Goal: Check status: Check status

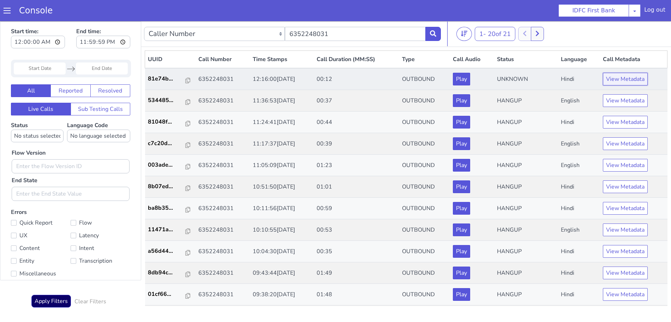
click at [619, 82] on button "View Metadata" at bounding box center [625, 79] width 45 height 13
click at [616, 74] on button "View Metadata" at bounding box center [625, 79] width 45 height 13
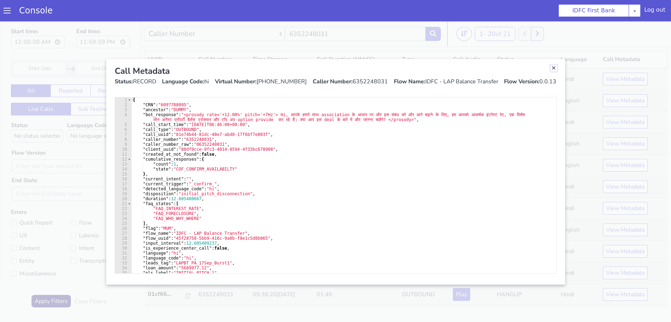
click at [552, 68] on link "Close" at bounding box center [553, 68] width 7 height 7
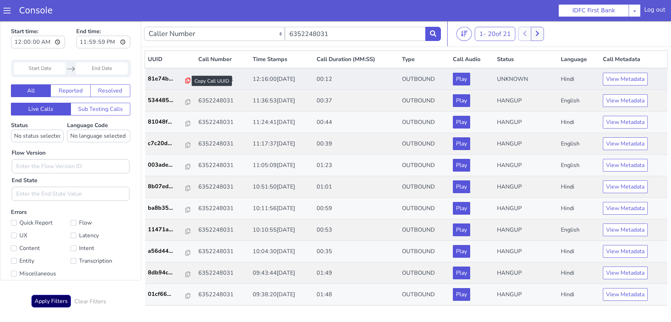
click at [185, 80] on icon at bounding box center [187, 81] width 5 height 6
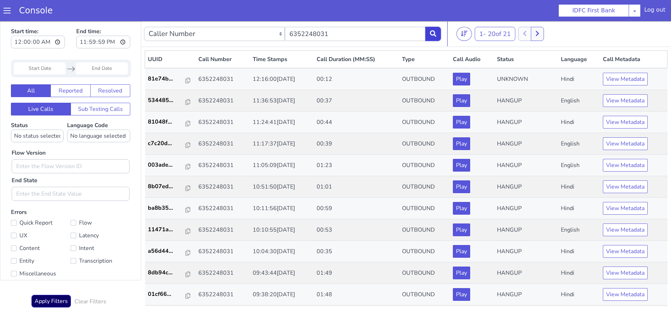
click at [432, 34] on icon at bounding box center [433, 33] width 6 height 6
click at [433, 30] on button at bounding box center [433, 34] width 16 height 14
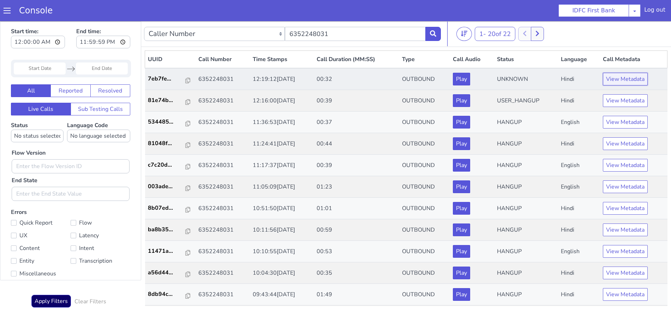
click at [617, 79] on button "View Metadata" at bounding box center [625, 79] width 45 height 13
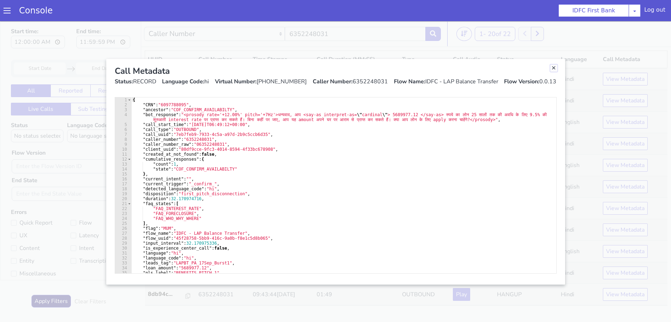
click at [554, 66] on link "Close" at bounding box center [553, 68] width 7 height 7
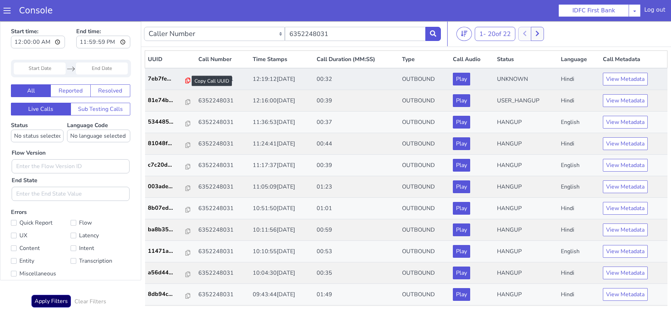
click at [185, 82] on icon at bounding box center [187, 81] width 5 height 6
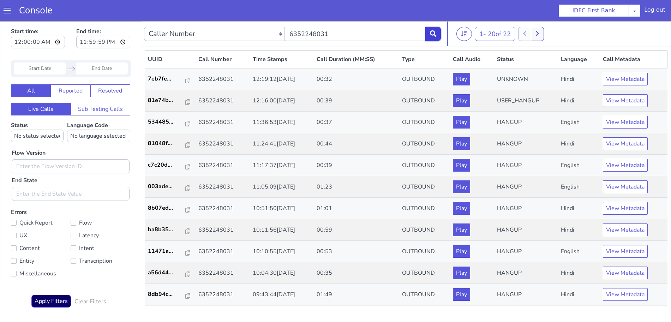
click at [435, 31] on icon at bounding box center [433, 33] width 6 height 6
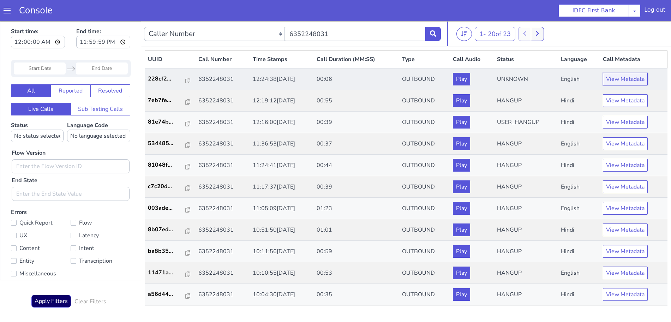
click at [623, 80] on button "View Metadata" at bounding box center [625, 79] width 45 height 13
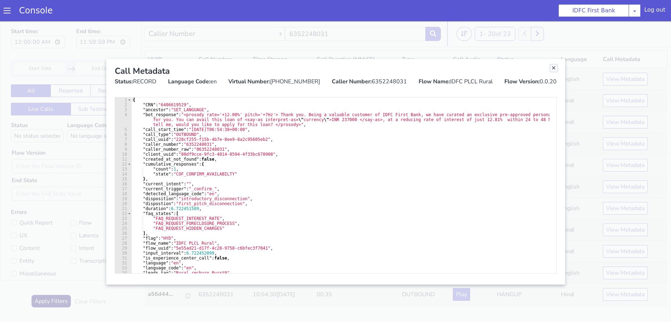
click at [555, 68] on link "Close" at bounding box center [553, 68] width 7 height 7
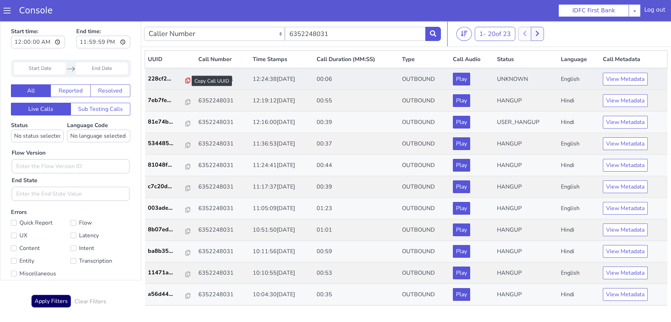
click at [185, 80] on icon at bounding box center [187, 81] width 5 height 6
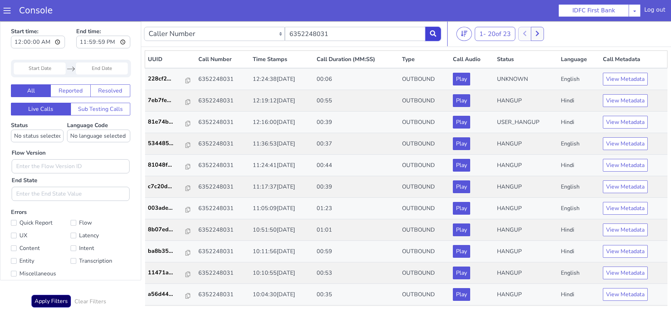
click at [435, 29] on button at bounding box center [433, 34] width 16 height 14
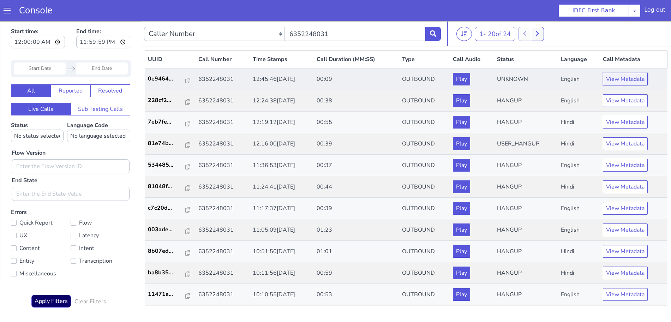
click at [632, 76] on button "View Metadata" at bounding box center [625, 79] width 45 height 13
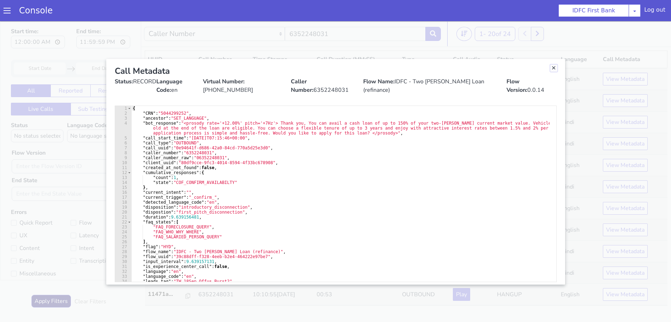
click at [554, 67] on link "Close" at bounding box center [553, 68] width 7 height 7
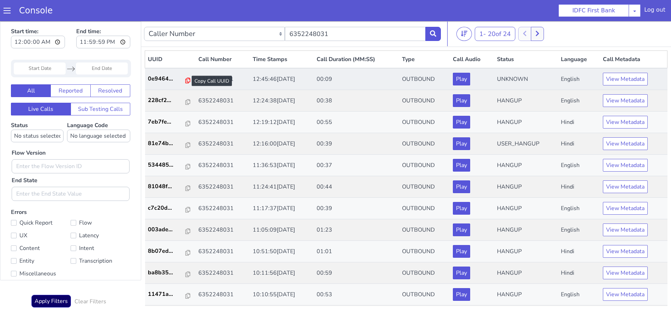
click at [185, 80] on icon at bounding box center [187, 81] width 5 height 6
